Goal: Navigation & Orientation: Find specific page/section

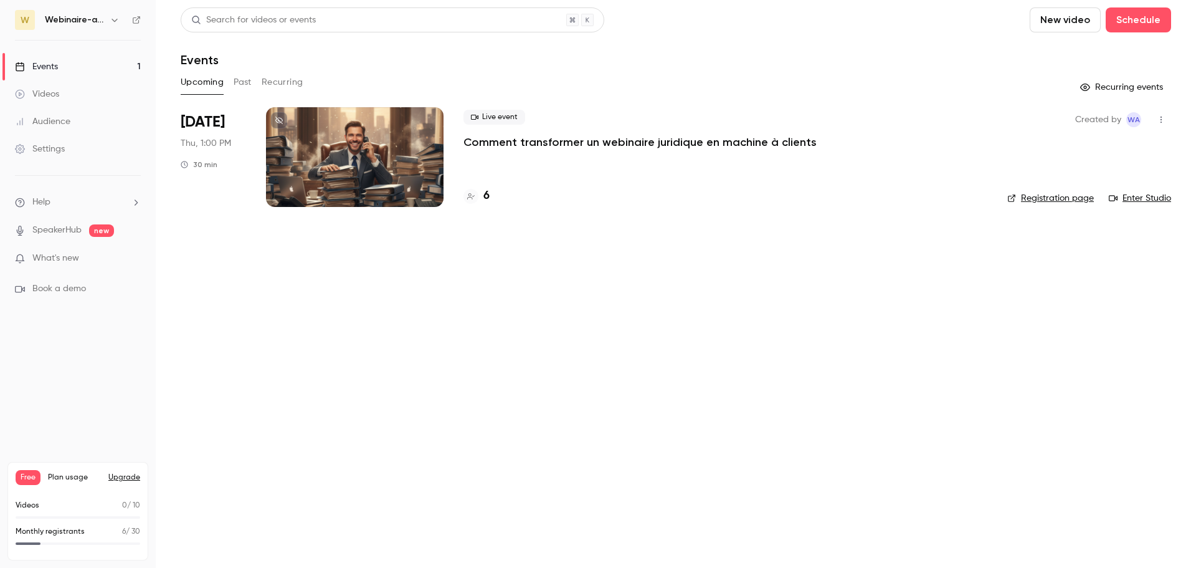
click at [109, 19] on button "button" at bounding box center [114, 19] width 15 height 15
click at [76, 174] on div "Log out" at bounding box center [116, 179] width 142 height 12
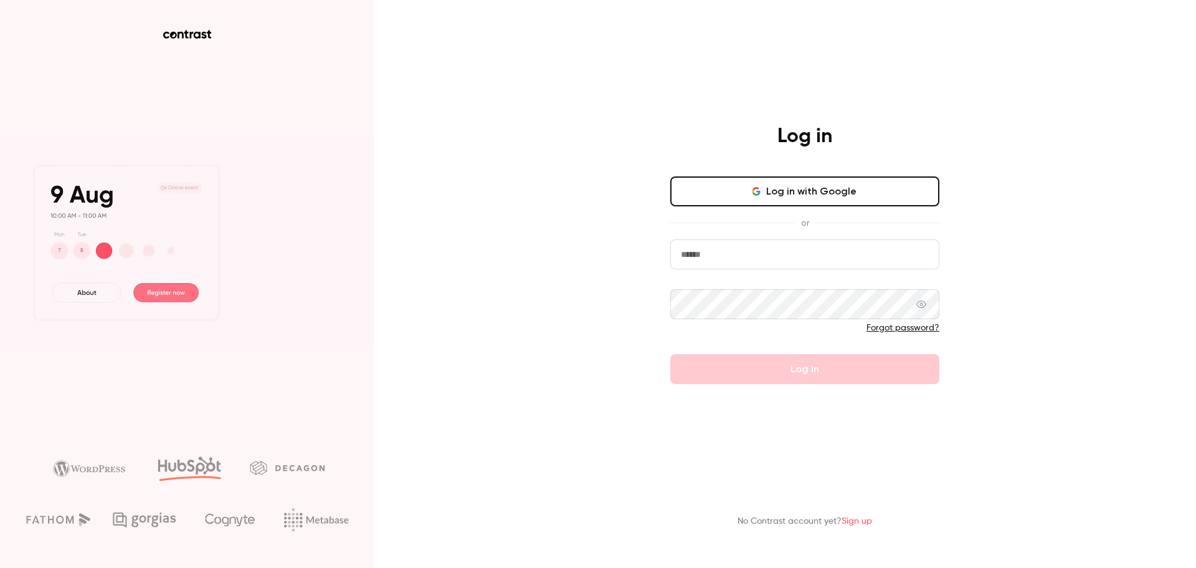
click at [827, 188] on button "Log in with Google" at bounding box center [804, 191] width 269 height 30
